Goal: Task Accomplishment & Management: Manage account settings

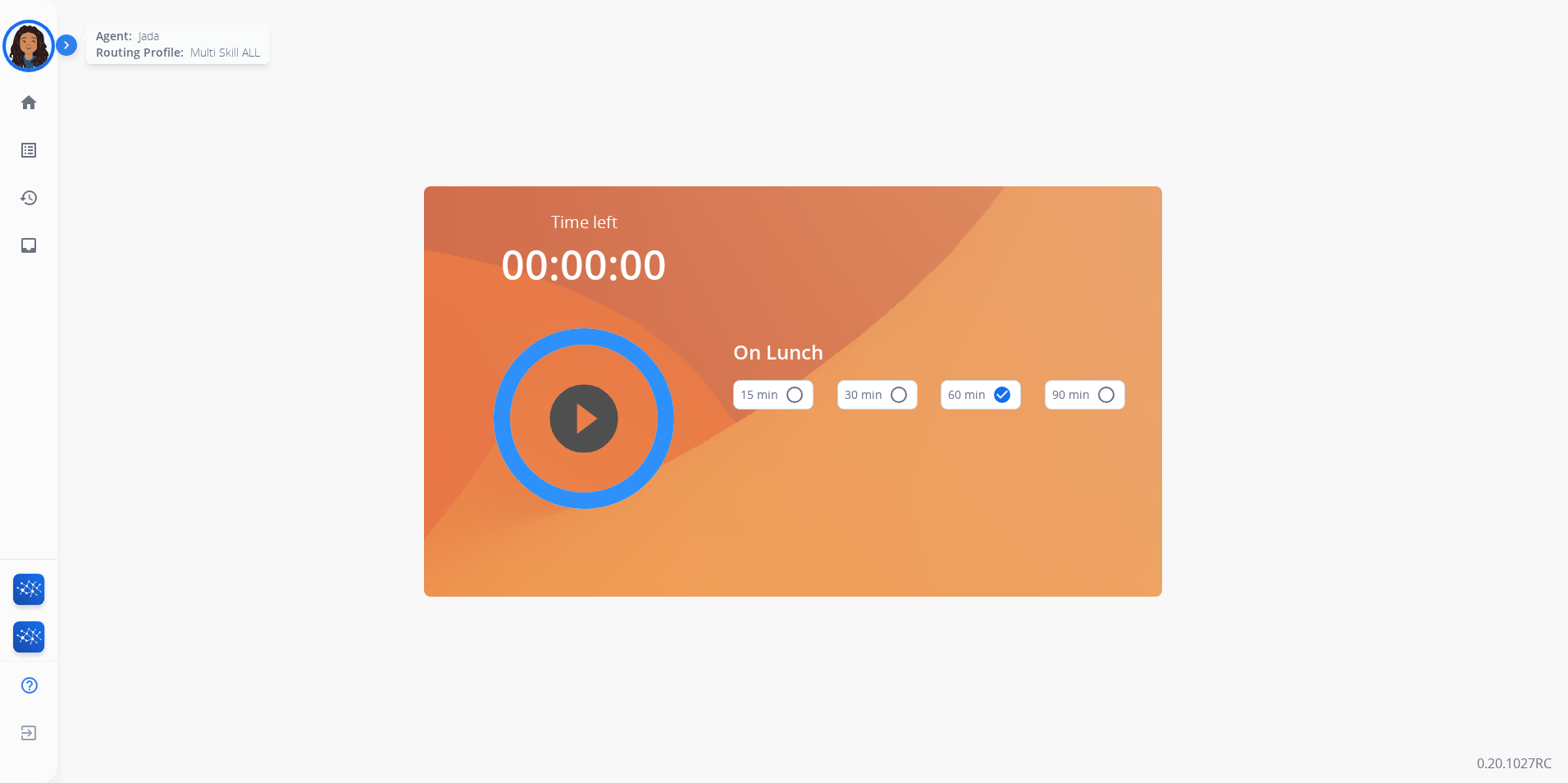
drag, startPoint x: 19, startPoint y: 31, endPoint x: 34, endPoint y: 30, distance: 15.0
click at [19, 31] on img at bounding box center [28, 45] width 46 height 46
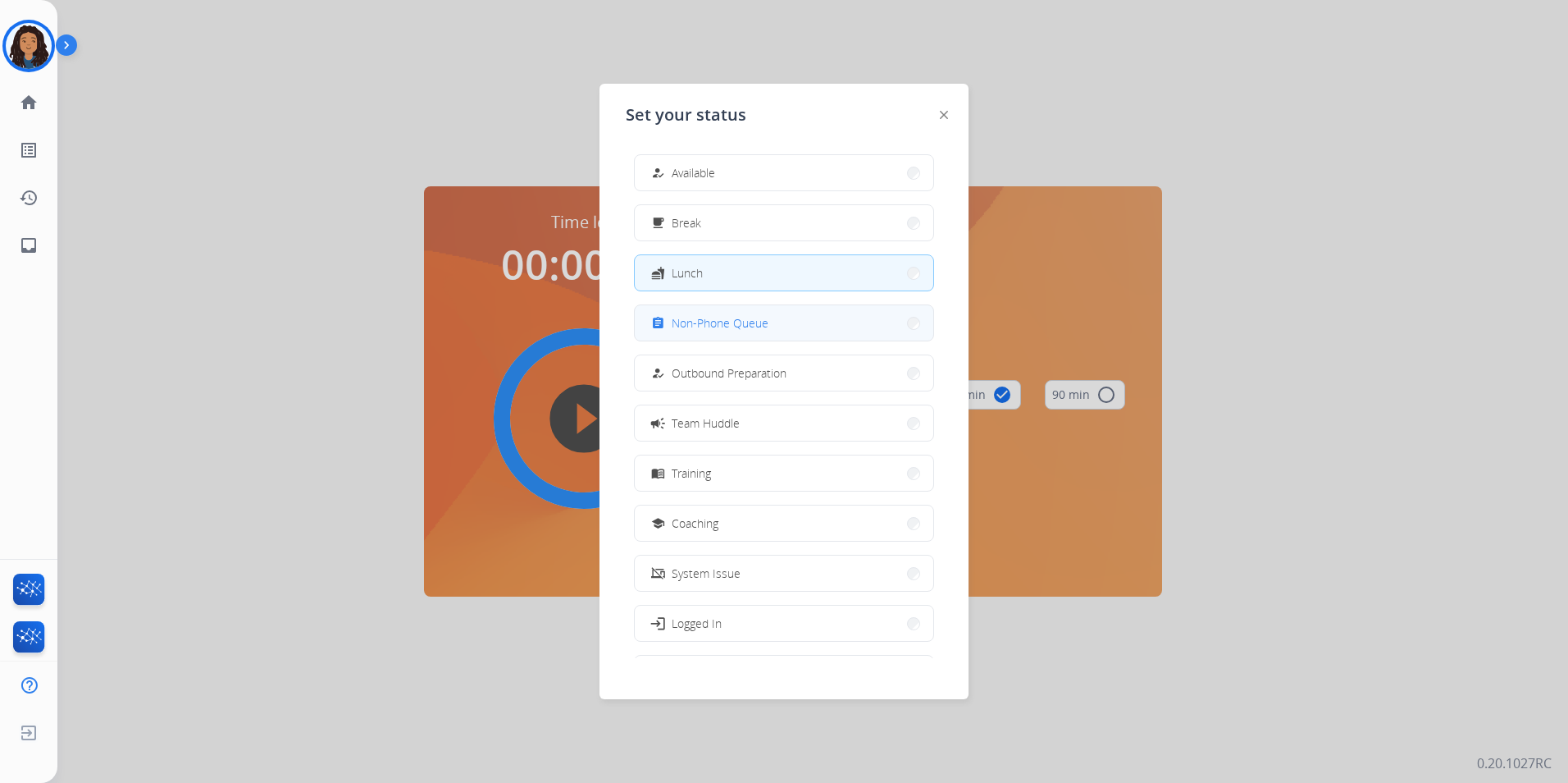
click at [710, 322] on span "Non-Phone Queue" at bounding box center [720, 323] width 97 height 17
